Goal: Task Accomplishment & Management: Manage account settings

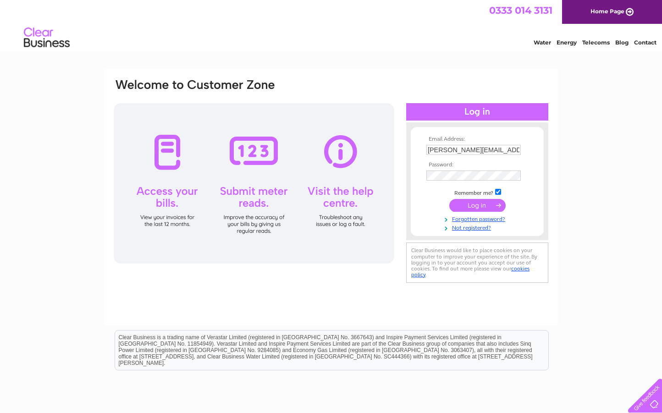
click at [504, 150] on input "russ@printshopmcr.co.uk" at bounding box center [473, 150] width 94 height 10
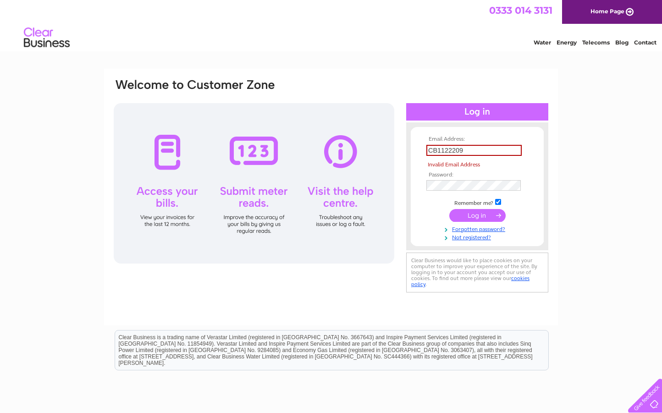
drag, startPoint x: 469, startPoint y: 152, endPoint x: 421, endPoint y: 149, distance: 47.8
click at [421, 149] on form "Email Address: CB1122209 Invalid Email Address Password: Forgotten password?" at bounding box center [476, 188] width 133 height 105
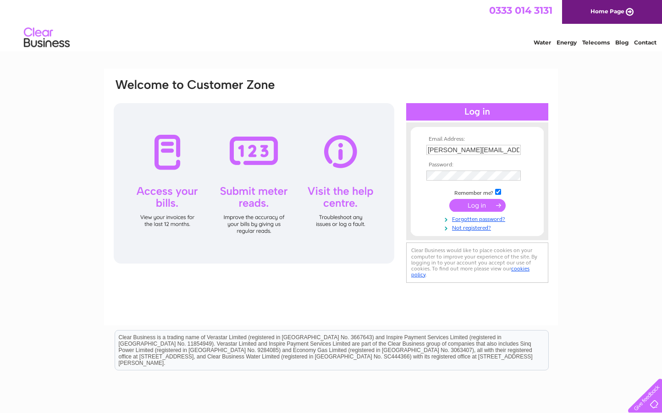
type input "russell.cowper@btinternet.com"
click at [476, 208] on input "submit" at bounding box center [477, 205] width 56 height 13
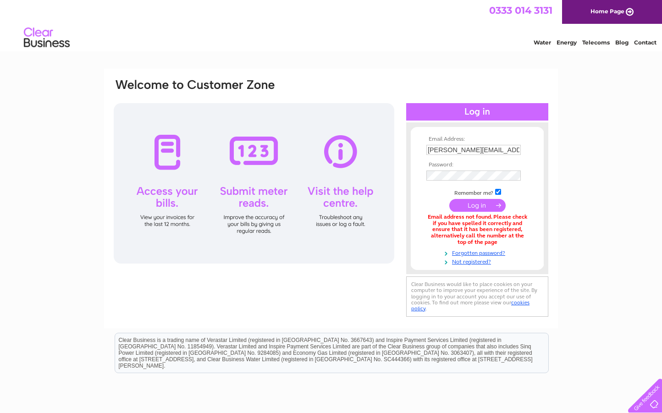
click at [481, 210] on input "submit" at bounding box center [477, 205] width 56 height 13
click at [482, 207] on input "submit" at bounding box center [477, 205] width 56 height 13
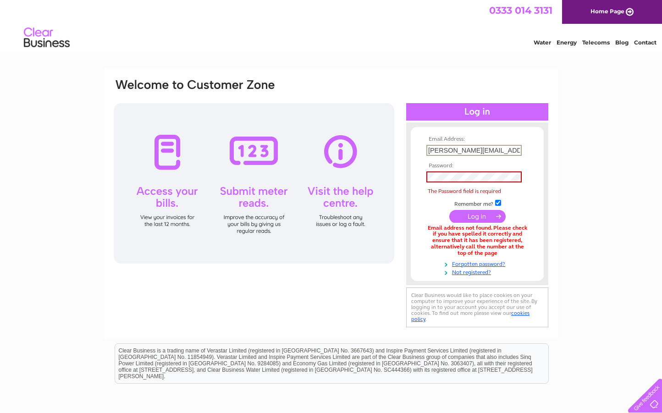
click at [465, 148] on input "russell.cowper@btinternet.com" at bounding box center [473, 150] width 95 height 11
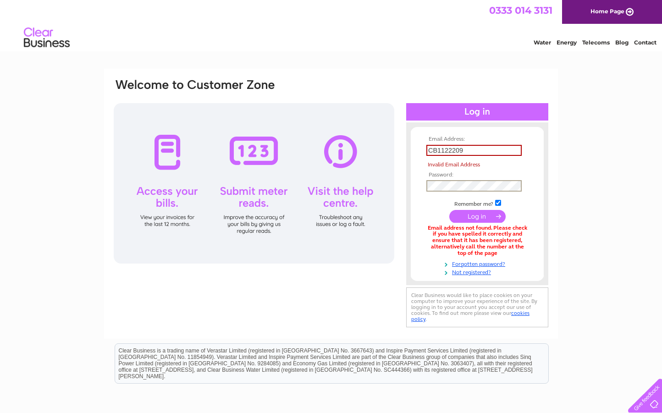
click at [467, 179] on td at bounding box center [477, 186] width 106 height 16
type input "russ@printshopmcr.co.uk"
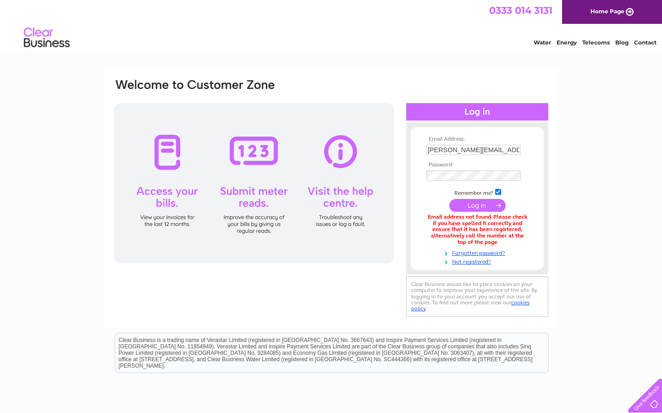
click at [477, 205] on input "submit" at bounding box center [477, 205] width 56 height 13
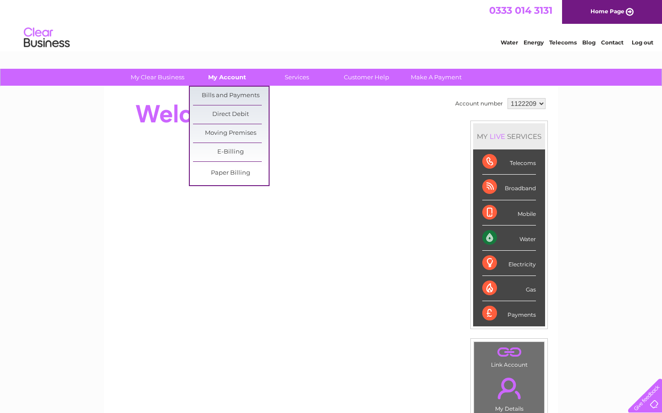
click at [227, 78] on link "My Account" at bounding box center [227, 77] width 76 height 17
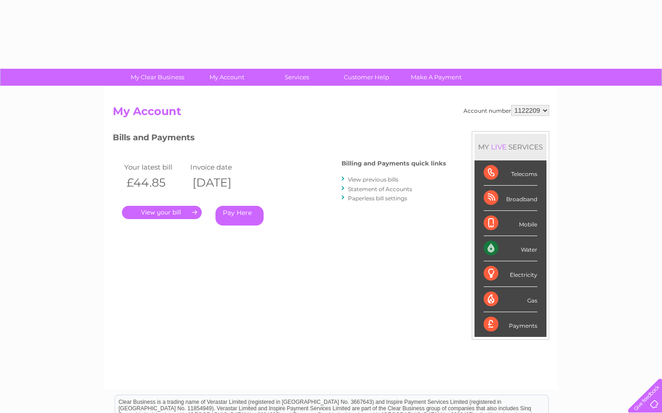
click at [234, 96] on div "Account number 1122209 My Account MY LIVE SERVICES Telecoms Broadband Mobile Wa…" at bounding box center [331, 238] width 454 height 303
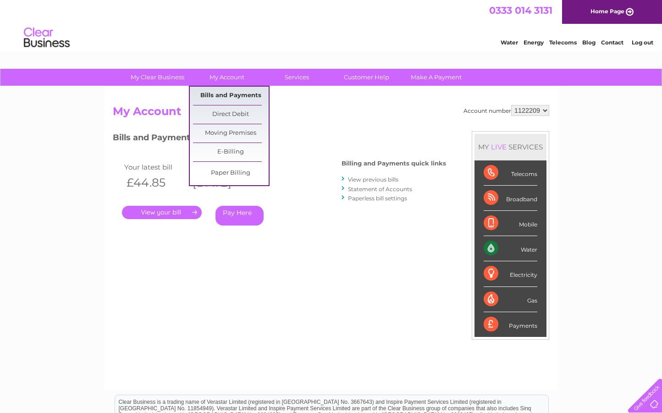
click at [229, 93] on link "Bills and Payments" at bounding box center [231, 96] width 76 height 18
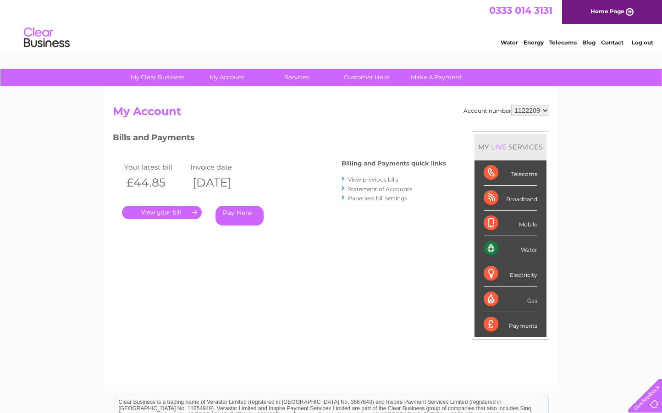
click at [184, 212] on link "." at bounding box center [162, 212] width 80 height 13
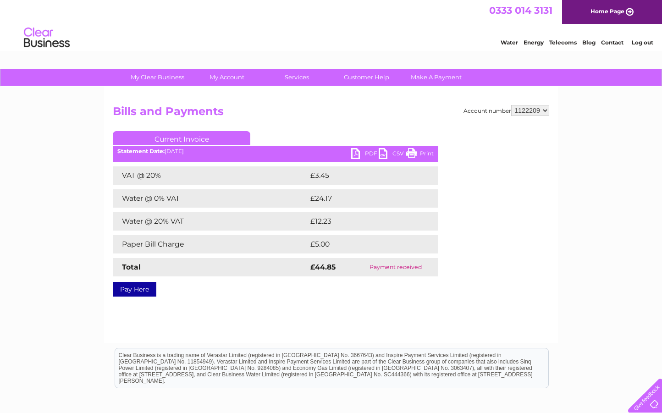
click at [368, 154] on link "PDF" at bounding box center [364, 154] width 27 height 13
click at [637, 44] on link "Log out" at bounding box center [642, 42] width 22 height 7
